Goal: Information Seeking & Learning: Learn about a topic

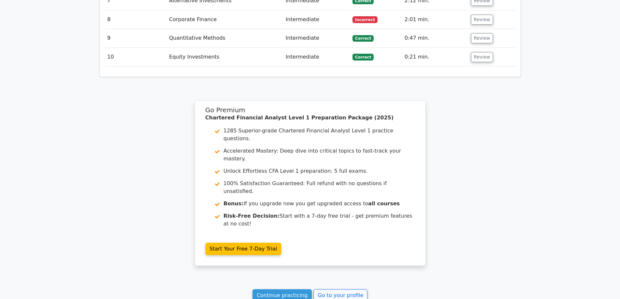
scroll to position [895, 0]
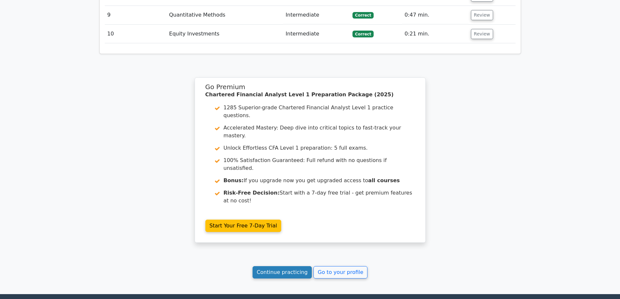
click at [274, 266] on link "Continue practicing" at bounding box center [282, 272] width 60 height 12
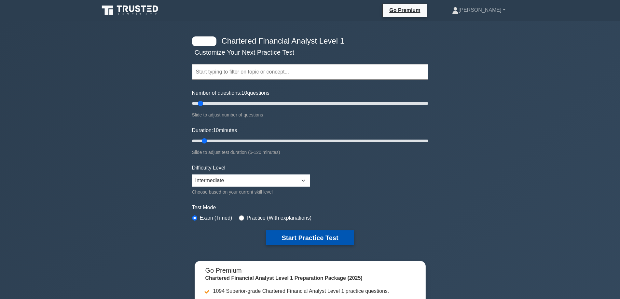
click at [301, 236] on button "Start Practice Test" at bounding box center [310, 237] width 88 height 15
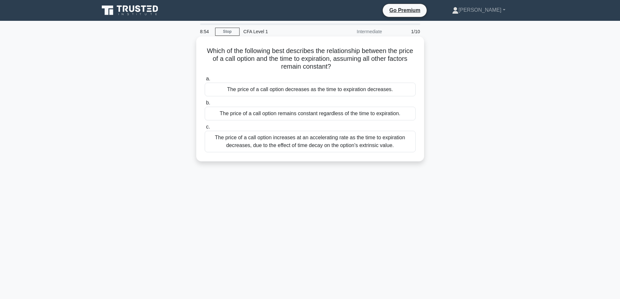
click at [361, 139] on div "The price of a call option increases at an accelerating rate as the time to exp…" at bounding box center [310, 141] width 211 height 21
click at [205, 129] on input "c. The price of a call option increases at an accelerating rate as the time to …" at bounding box center [205, 127] width 0 height 4
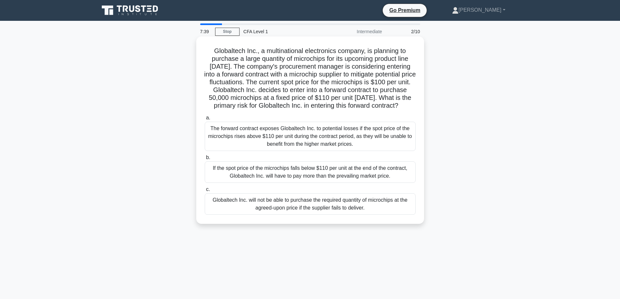
click at [371, 215] on div "Globaltech Inc. will not be able to purchase the required quantity of microchip…" at bounding box center [310, 203] width 211 height 21
click at [205, 192] on input "c. Globaltech Inc. will not be able to purchase the required quantity of microc…" at bounding box center [205, 189] width 0 height 4
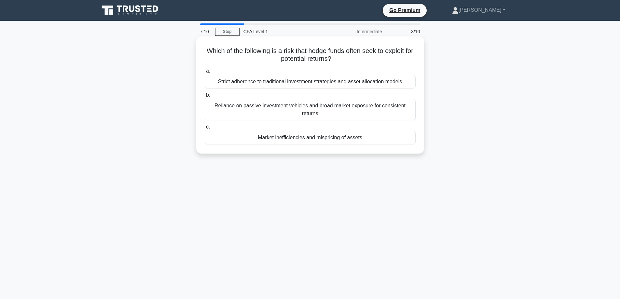
click at [390, 141] on div "Market inefficiencies and mispricing of assets" at bounding box center [310, 138] width 211 height 14
click at [205, 129] on input "c. Market inefficiencies and mispricing of assets" at bounding box center [205, 127] width 0 height 4
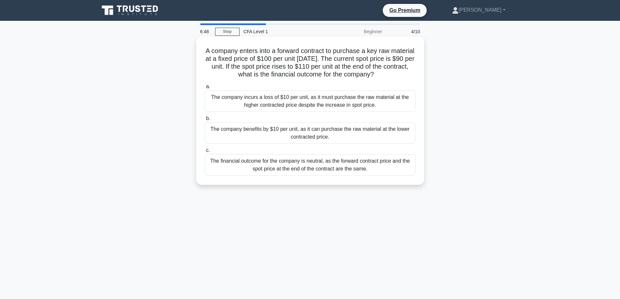
click at [292, 132] on div "The company benefits by $10 per unit, as it can purchase the raw material at th…" at bounding box center [310, 132] width 211 height 21
click at [205, 121] on input "b. The company benefits by $10 per unit, as it can purchase the raw material at…" at bounding box center [205, 118] width 0 height 4
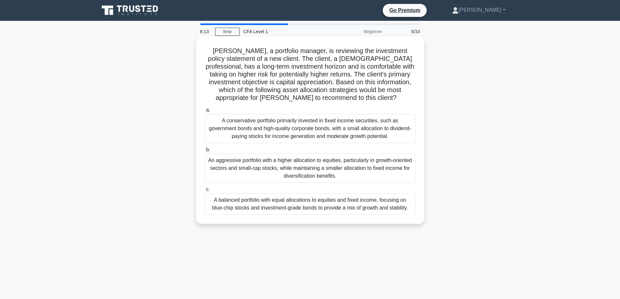
click at [383, 168] on div "An aggressive portfolio with a higher allocation to equities, particularly in g…" at bounding box center [310, 168] width 211 height 29
click at [205, 152] on input "b. An aggressive portfolio with a higher allocation to equities, particularly i…" at bounding box center [205, 150] width 0 height 4
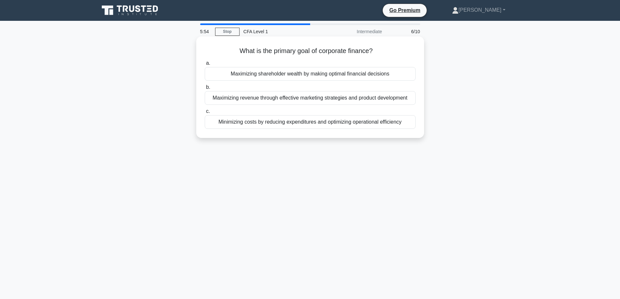
click at [369, 122] on div "Minimizing costs by reducing expenditures and optimizing operational efficiency" at bounding box center [310, 122] width 211 height 14
click at [205, 114] on input "c. Minimizing costs by reducing expenditures and optimizing operational efficie…" at bounding box center [205, 111] width 0 height 4
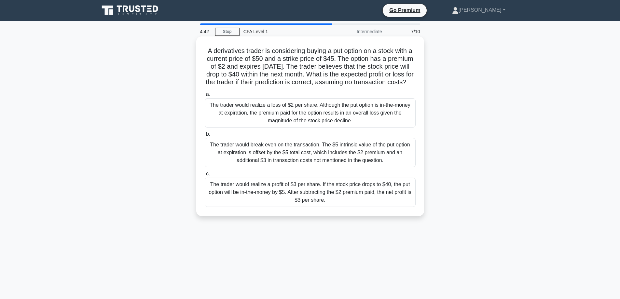
click at [363, 204] on div "The trader would realize a profit of $3 per share. If the stock price drops to …" at bounding box center [310, 192] width 211 height 29
click at [205, 176] on input "c. The trader would realize a profit of $3 per share. If the stock price drops …" at bounding box center [205, 174] width 0 height 4
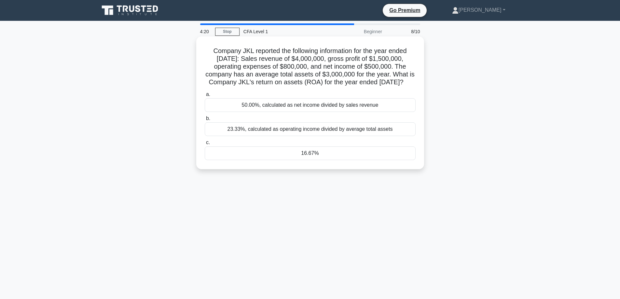
click at [307, 160] on div "16.67%" at bounding box center [310, 153] width 211 height 14
click at [205, 145] on input "c. 16.67%" at bounding box center [205, 143] width 0 height 4
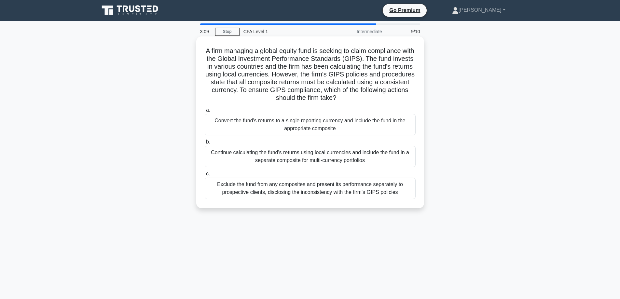
click at [316, 121] on div "Convert the fund's returns to a single reporting currency and include the fund …" at bounding box center [310, 124] width 211 height 21
click at [205, 112] on input "a. Convert the fund's returns to a single reporting currency and include the fu…" at bounding box center [205, 110] width 0 height 4
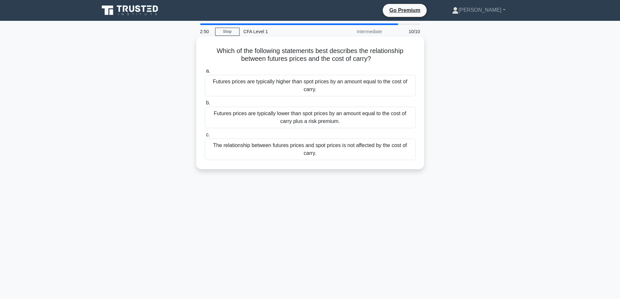
click at [320, 81] on div "Futures prices are typically higher than spot prices by an amount equal to the …" at bounding box center [310, 85] width 211 height 21
click at [205, 73] on input "a. Futures prices are typically higher than spot prices by an amount equal to t…" at bounding box center [205, 71] width 0 height 4
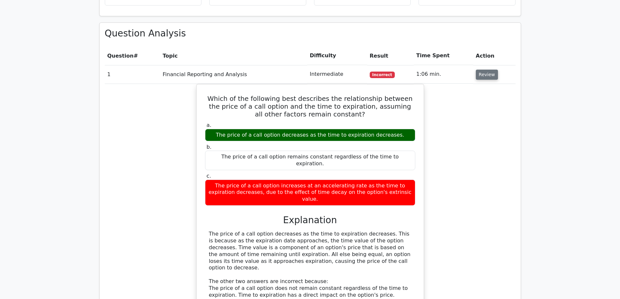
click at [483, 70] on button "Review" at bounding box center [486, 75] width 22 height 10
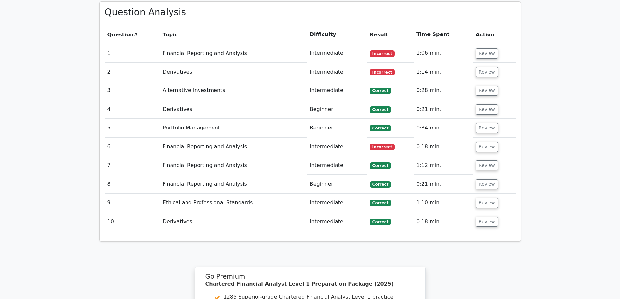
scroll to position [488, 0]
